Goal: Task Accomplishment & Management: Manage account settings

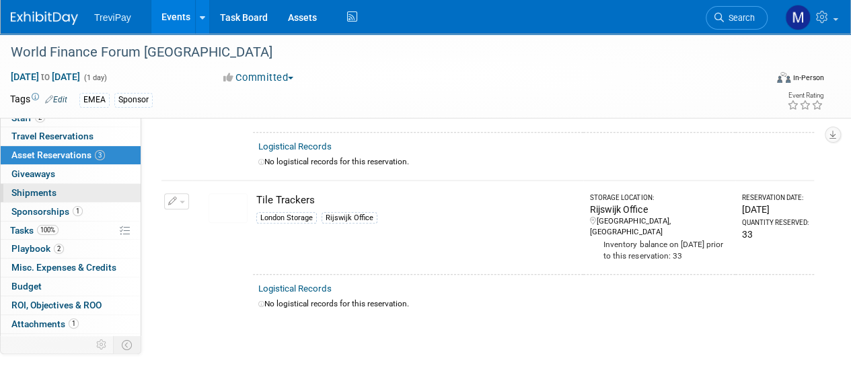
scroll to position [59, 0]
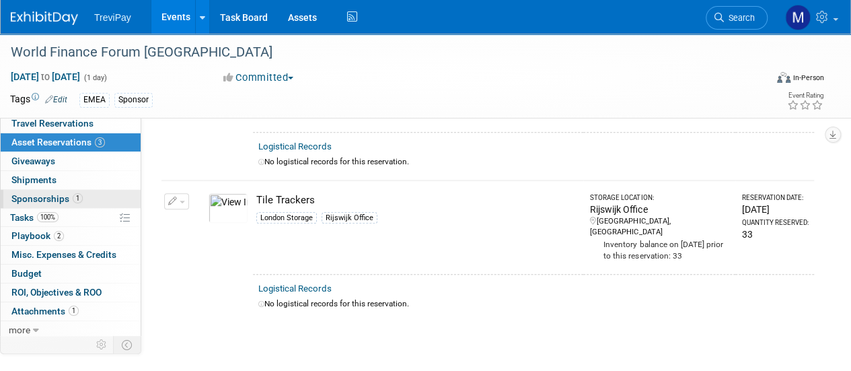
click at [35, 194] on span "Sponsorships 1" at bounding box center [46, 198] width 71 height 11
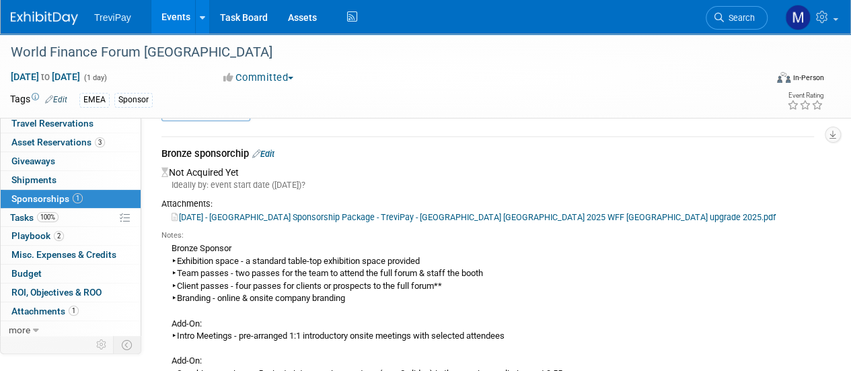
scroll to position [0, 0]
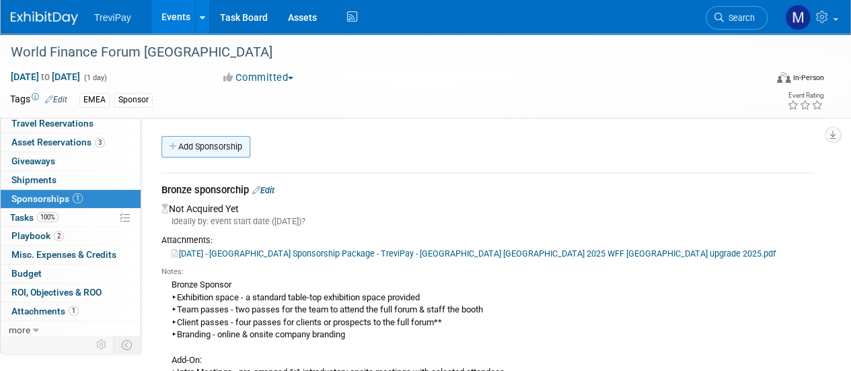
click at [225, 149] on link "Add Sponsorship" at bounding box center [205, 147] width 89 height 22
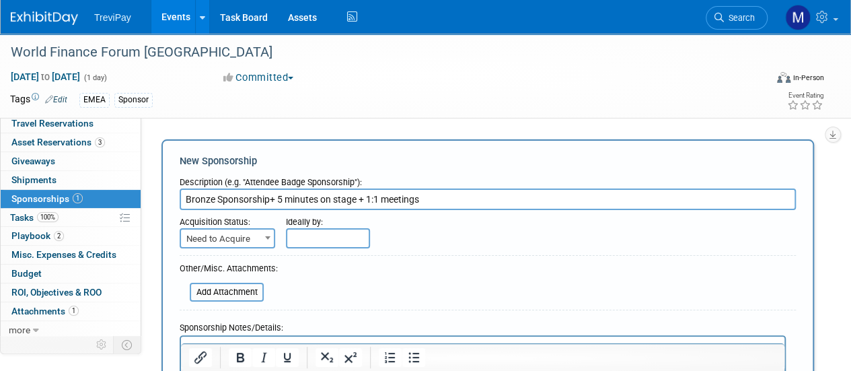
type input "Bronze Sponsorship+ 5 minutes on stage + 1:1 meetings"
click at [230, 233] on span "Need to Acquire" at bounding box center [227, 238] width 93 height 19
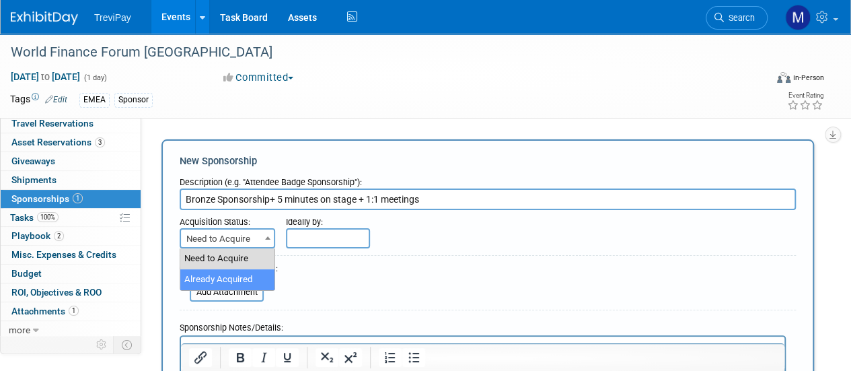
select select "2"
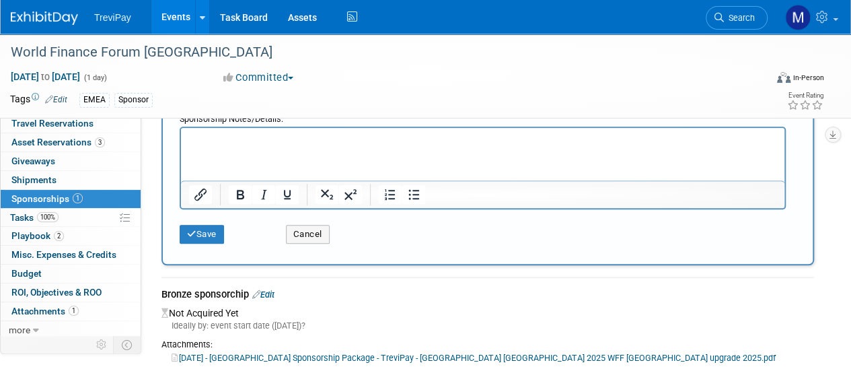
scroll to position [471, 0]
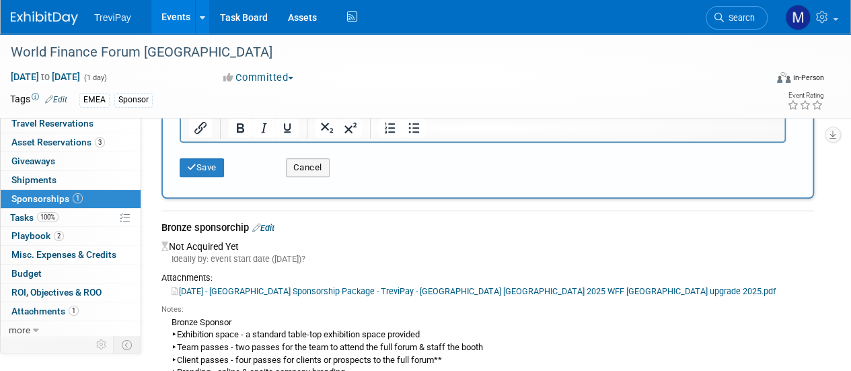
click at [300, 293] on link "2025-09-24 - Zurich Sponsorship Package - TreviPay - WFF Zurich 2025 WFF Paris …" at bounding box center [473, 291] width 604 height 10
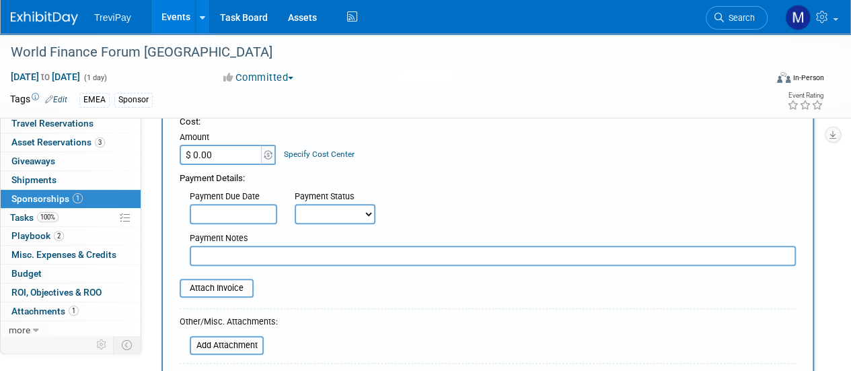
scroll to position [134, 0]
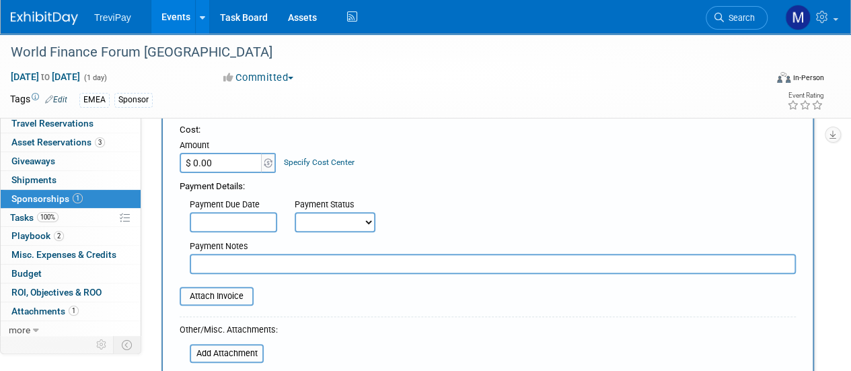
click at [238, 161] on input "$ 0.00" at bounding box center [222, 163] width 84 height 20
click at [269, 162] on img at bounding box center [268, 162] width 9 height 9
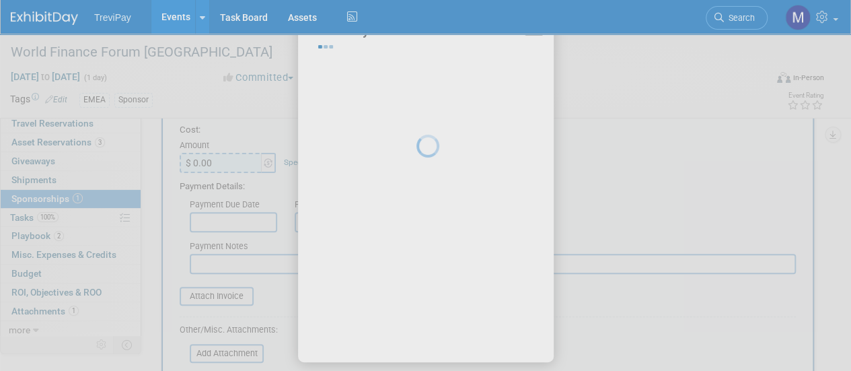
select select "2"
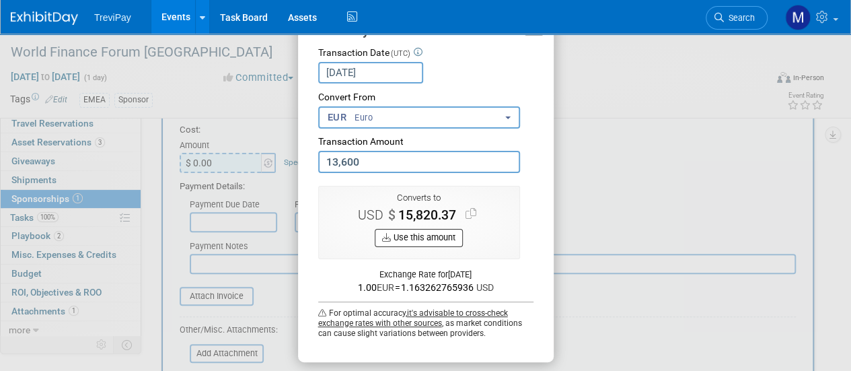
type input "13,600.00"
click at [426, 235] on button "Use this amount" at bounding box center [419, 238] width 88 height 18
type input "$ 15,820.37"
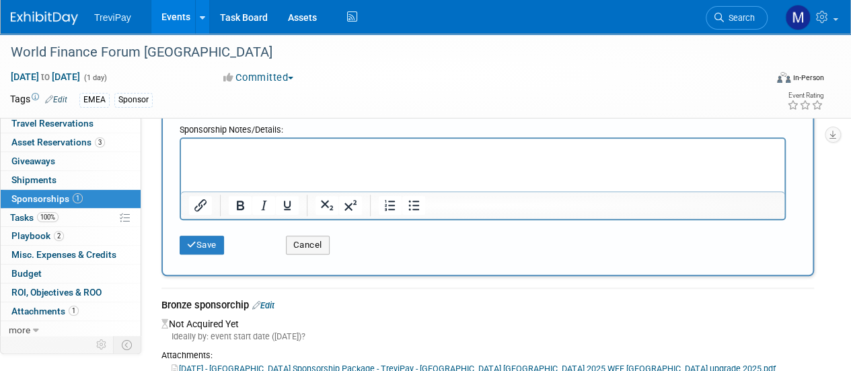
scroll to position [471, 0]
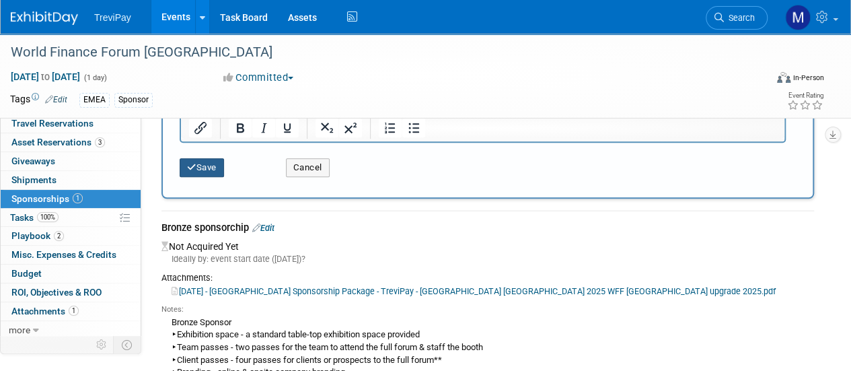
click at [213, 167] on button "Save" at bounding box center [202, 167] width 44 height 19
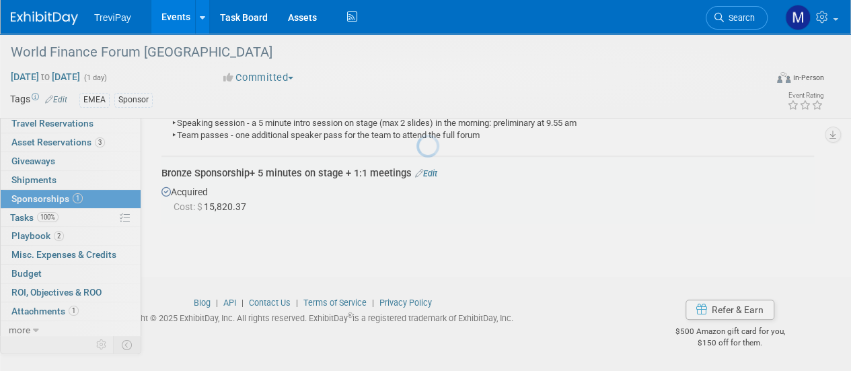
scroll to position [286, 0]
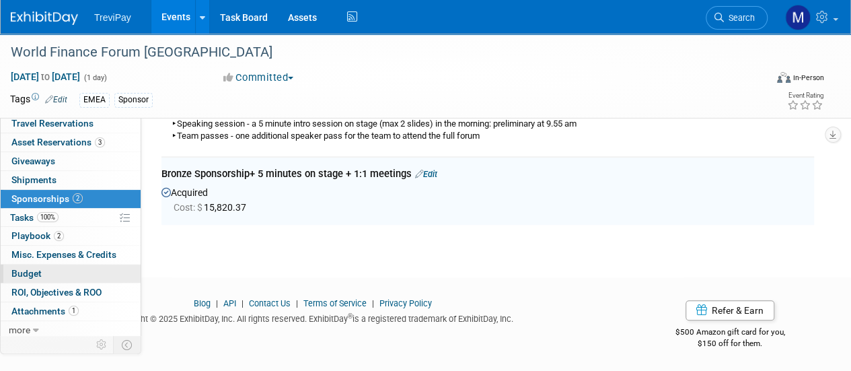
click at [25, 276] on span "Budget" at bounding box center [26, 273] width 30 height 11
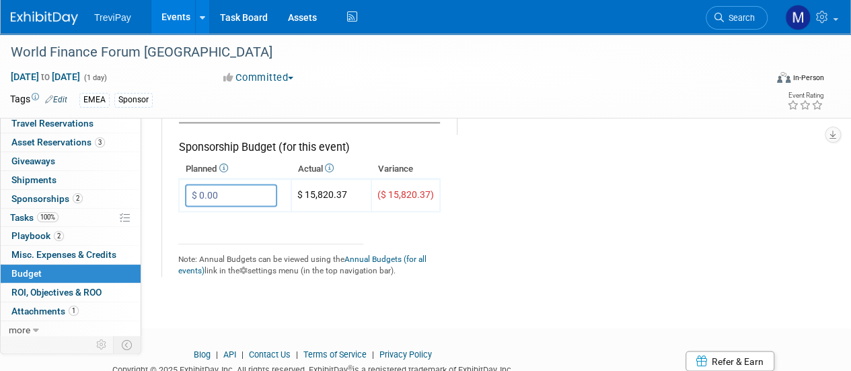
scroll to position [874, 0]
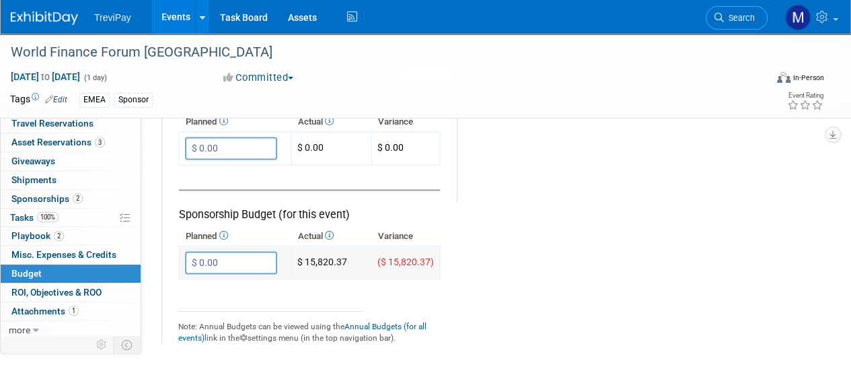
click at [226, 264] on input "$ 0.00" at bounding box center [231, 262] width 92 height 23
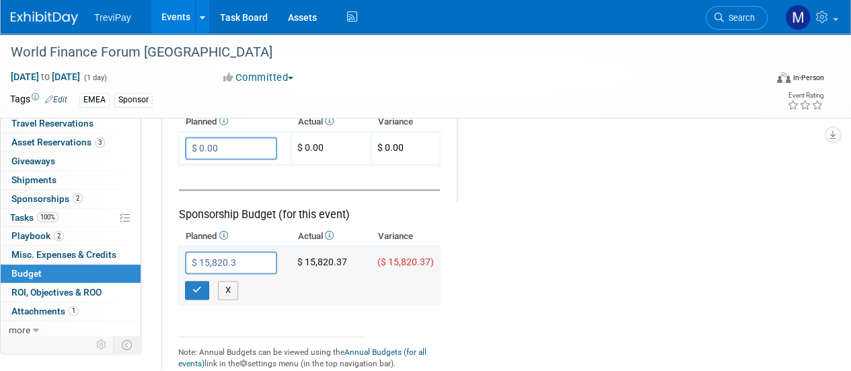
type input "$ 15,820.37"
click at [201, 281] on button "button" at bounding box center [197, 289] width 24 height 19
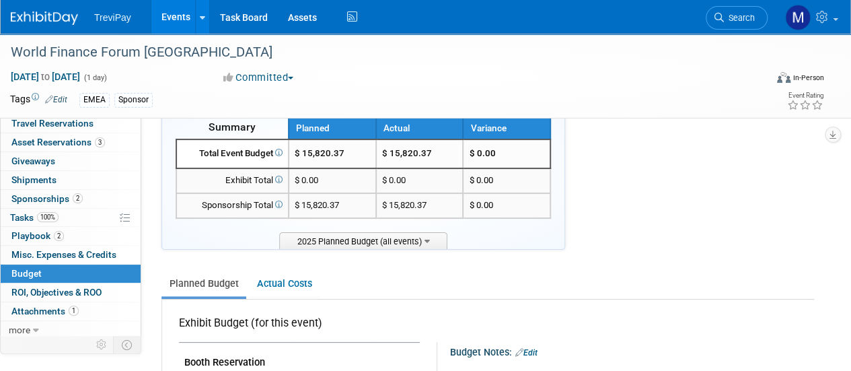
scroll to position [0, 0]
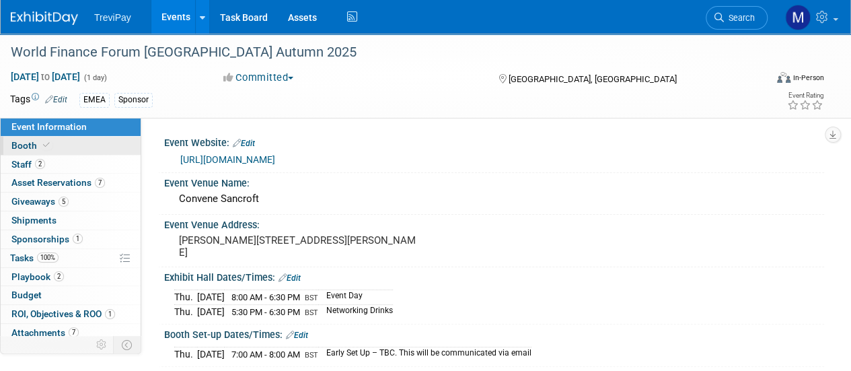
click at [20, 151] on link "Booth" at bounding box center [71, 146] width 140 height 18
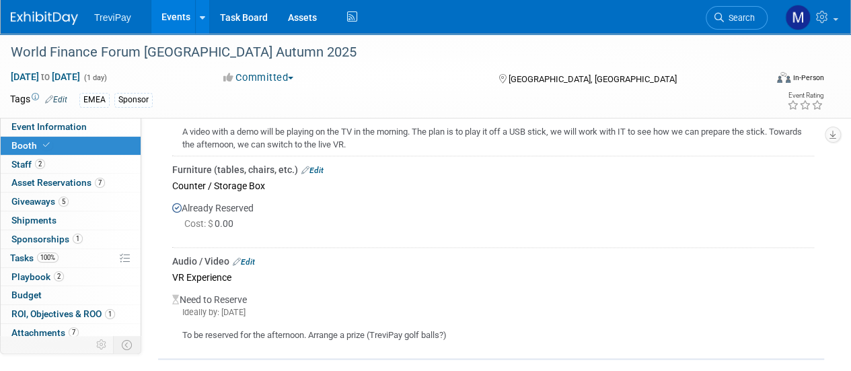
scroll to position [874, 0]
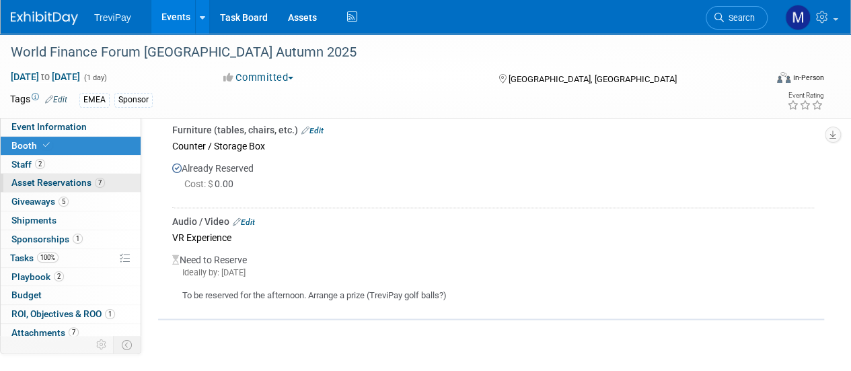
click at [40, 178] on span "Asset Reservations 7" at bounding box center [57, 182] width 93 height 11
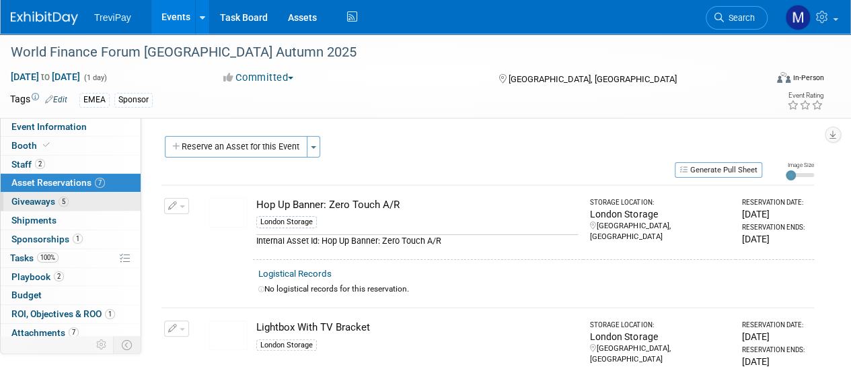
click at [32, 197] on span "Giveaways 5" at bounding box center [39, 201] width 57 height 11
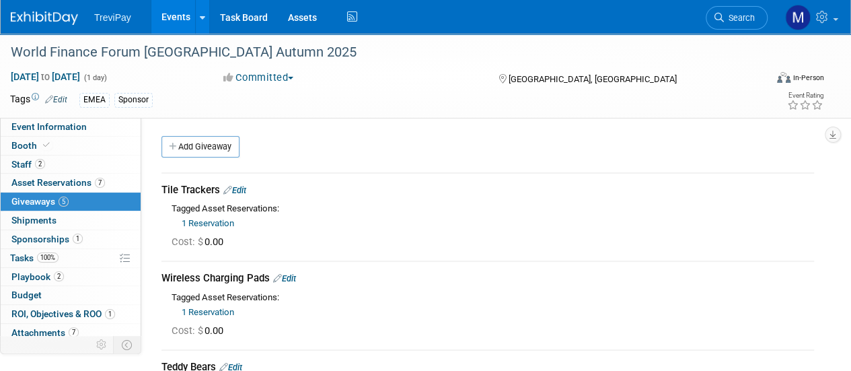
scroll to position [22, 0]
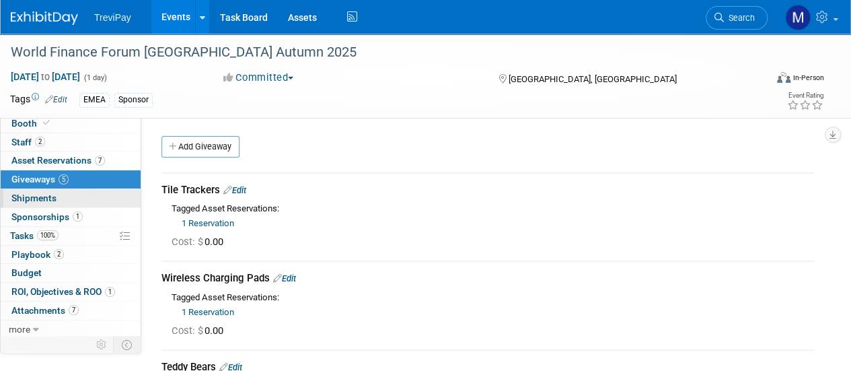
click at [30, 196] on span "Shipments 0" at bounding box center [33, 197] width 45 height 11
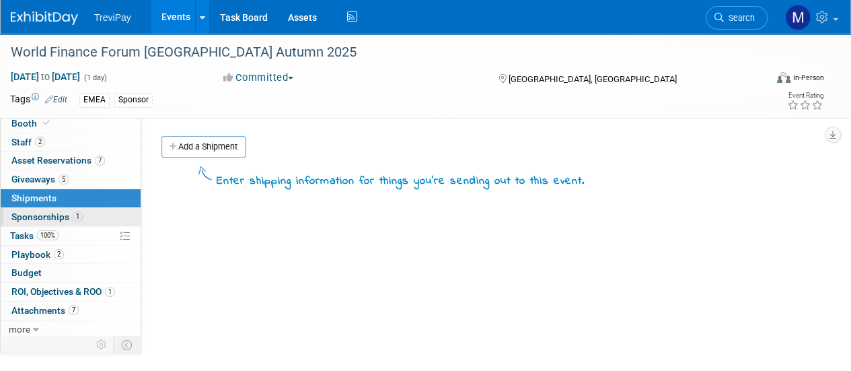
click at [37, 217] on span "Sponsorships 1" at bounding box center [46, 216] width 71 height 11
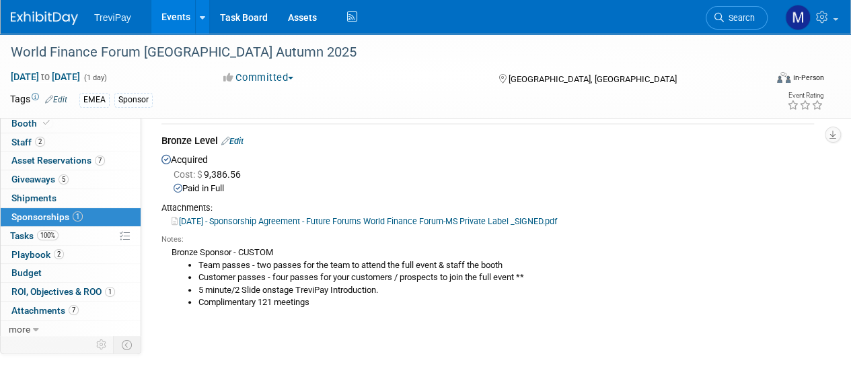
scroll to position [67, 0]
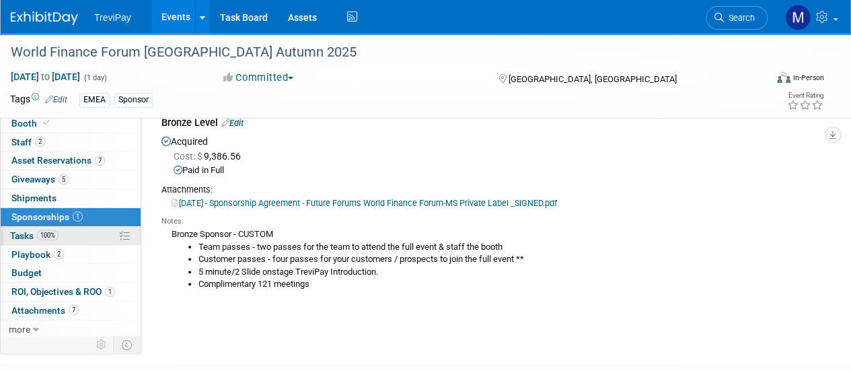
click at [28, 236] on span "Tasks 100%" at bounding box center [34, 235] width 48 height 11
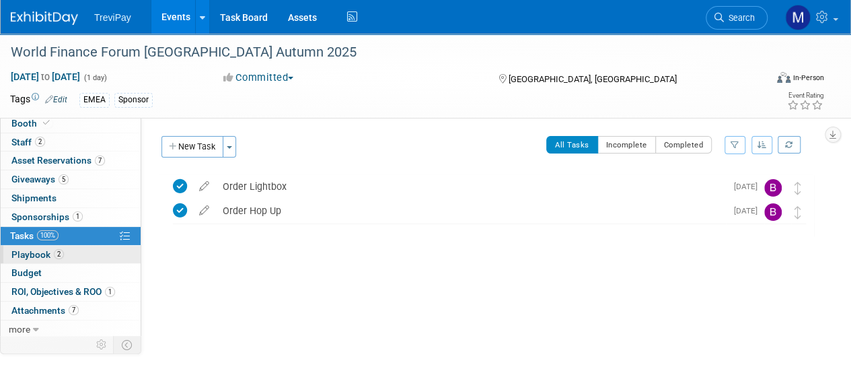
click at [28, 255] on span "Playbook 2" at bounding box center [37, 254] width 52 height 11
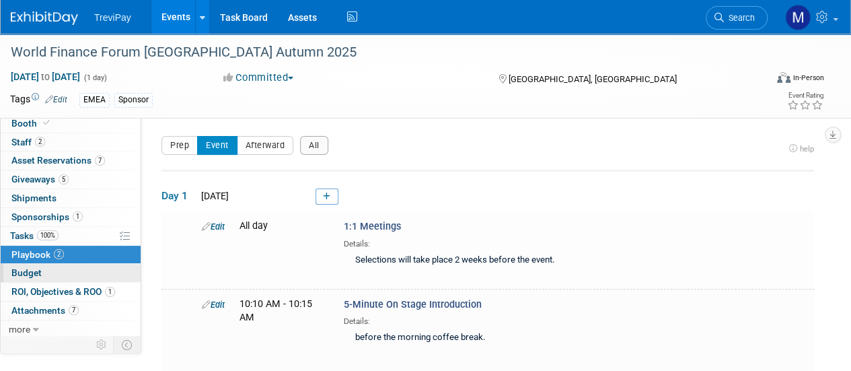
click at [26, 267] on span "Budget" at bounding box center [26, 272] width 30 height 11
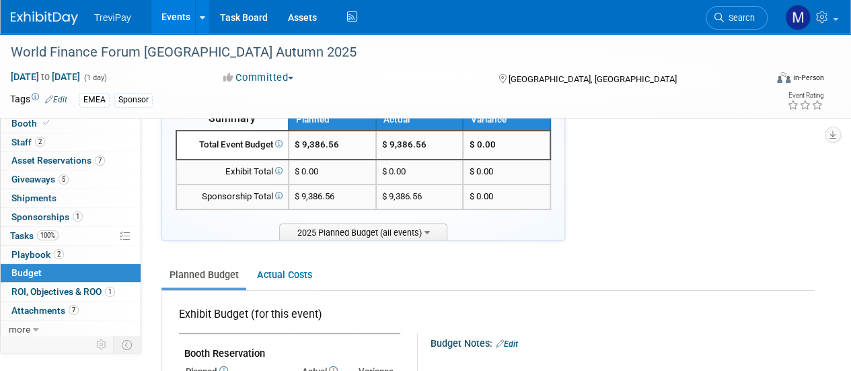
scroll to position [67, 0]
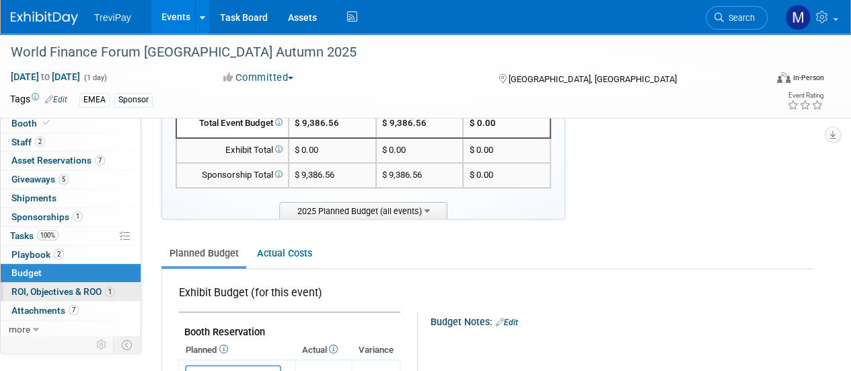
click at [27, 282] on link "1 ROI, Objectives & ROO 1" at bounding box center [71, 291] width 140 height 18
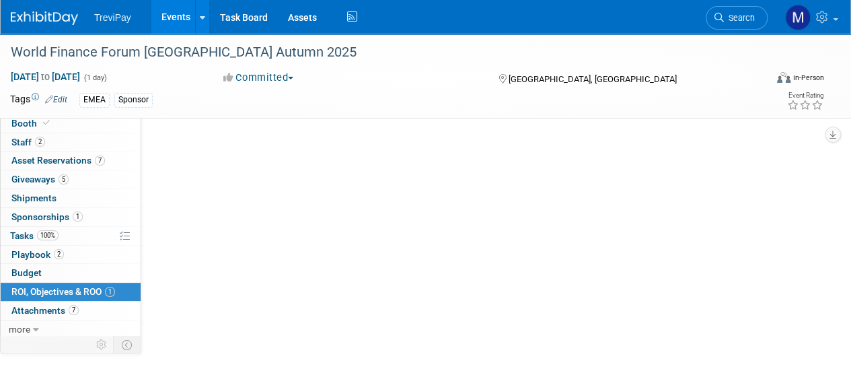
scroll to position [0, 0]
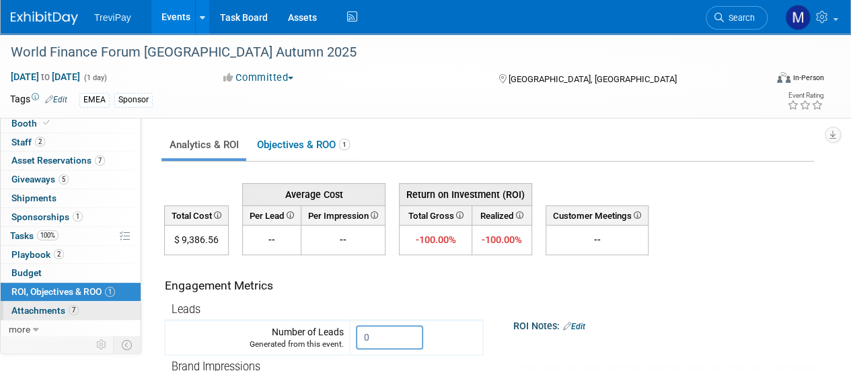
click at [30, 308] on span "Attachments 7" at bounding box center [44, 310] width 67 height 11
